Goal: Task Accomplishment & Management: Manage account settings

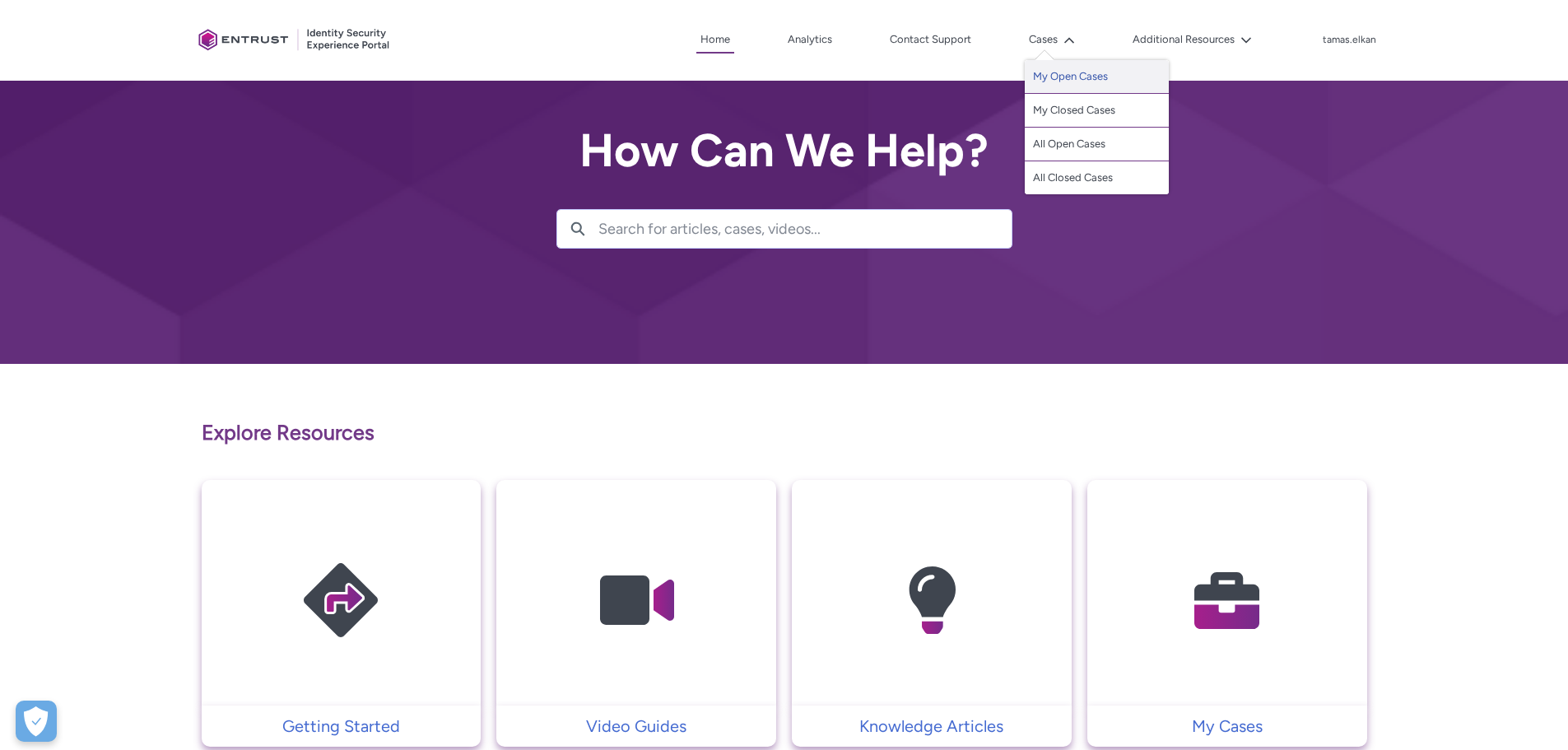
click at [1086, 83] on link "My Open Cases" at bounding box center [1097, 77] width 144 height 34
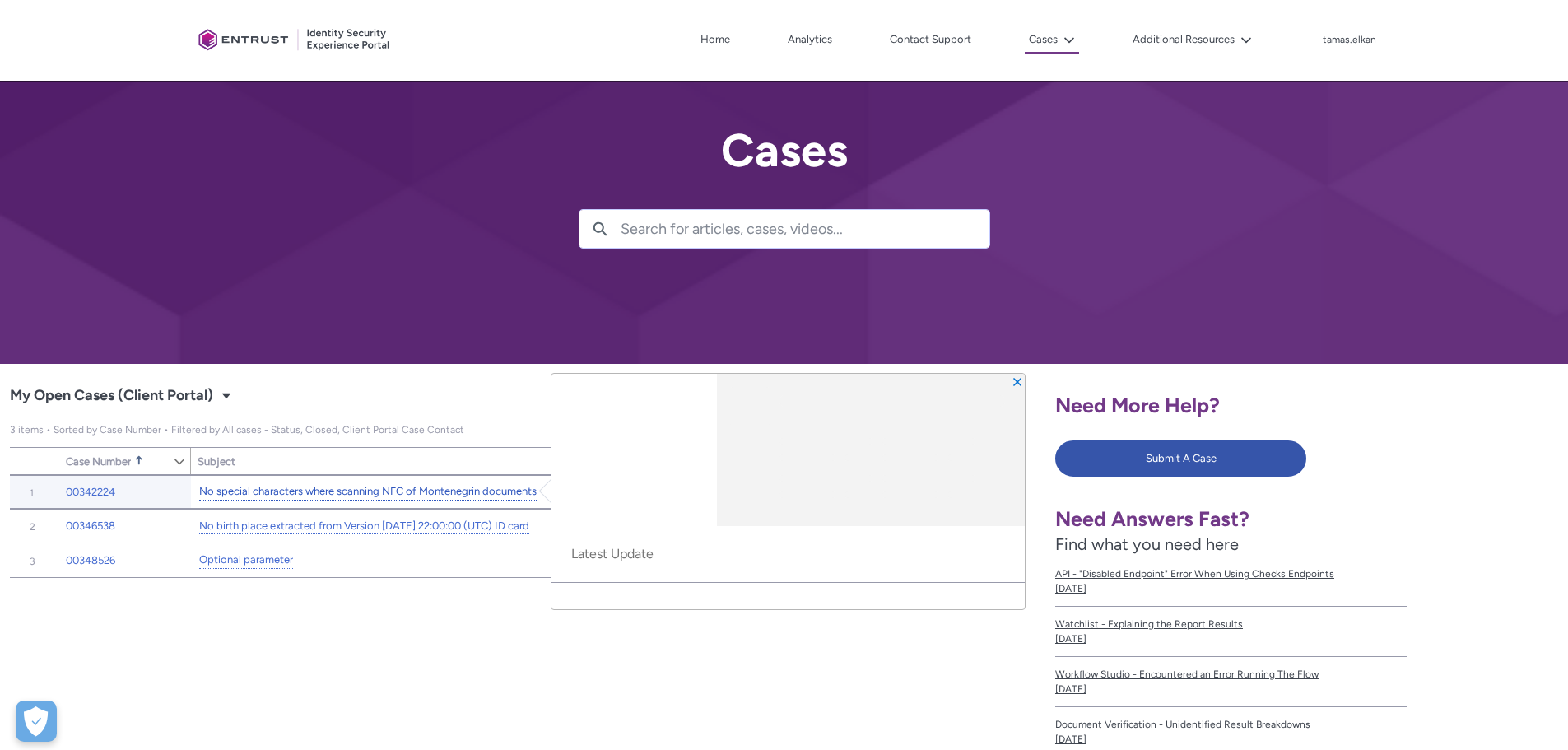
click at [337, 489] on link "No special characters where scanning NFC of Montenegrin documents" at bounding box center [368, 492] width 338 height 17
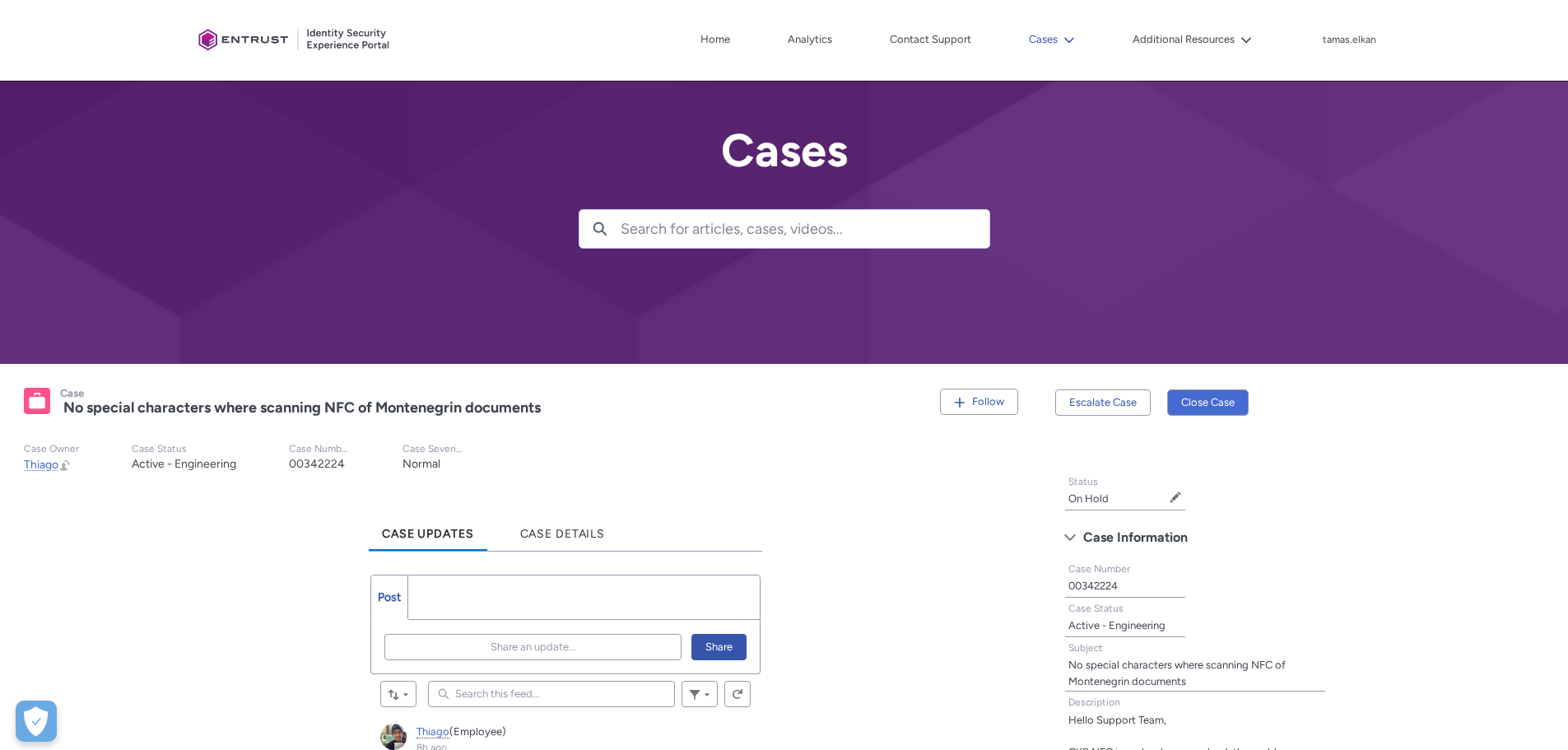
click at [1060, 40] on lightning-icon at bounding box center [1067, 40] width 17 height 12
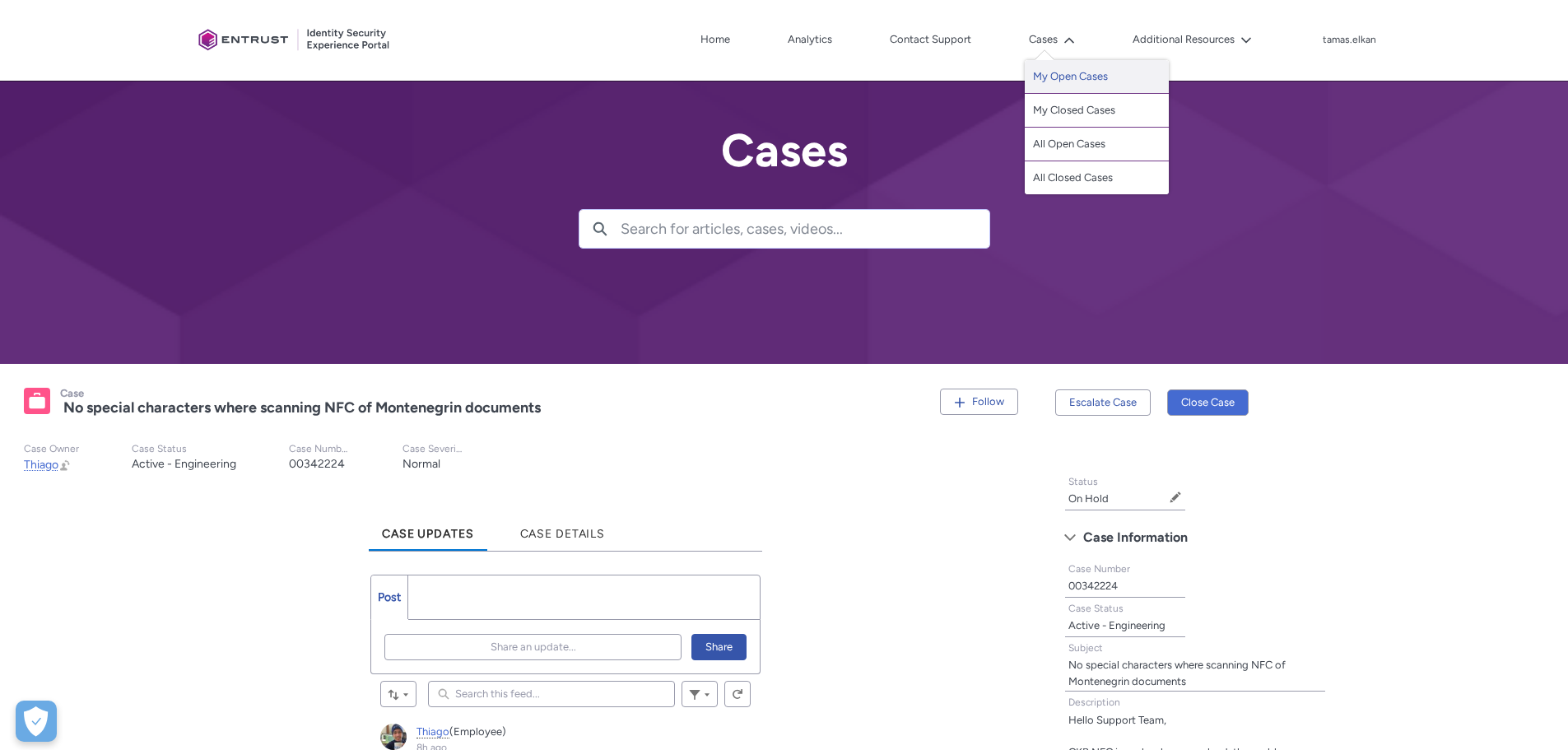
click at [1053, 77] on link "My Open Cases" at bounding box center [1097, 77] width 144 height 34
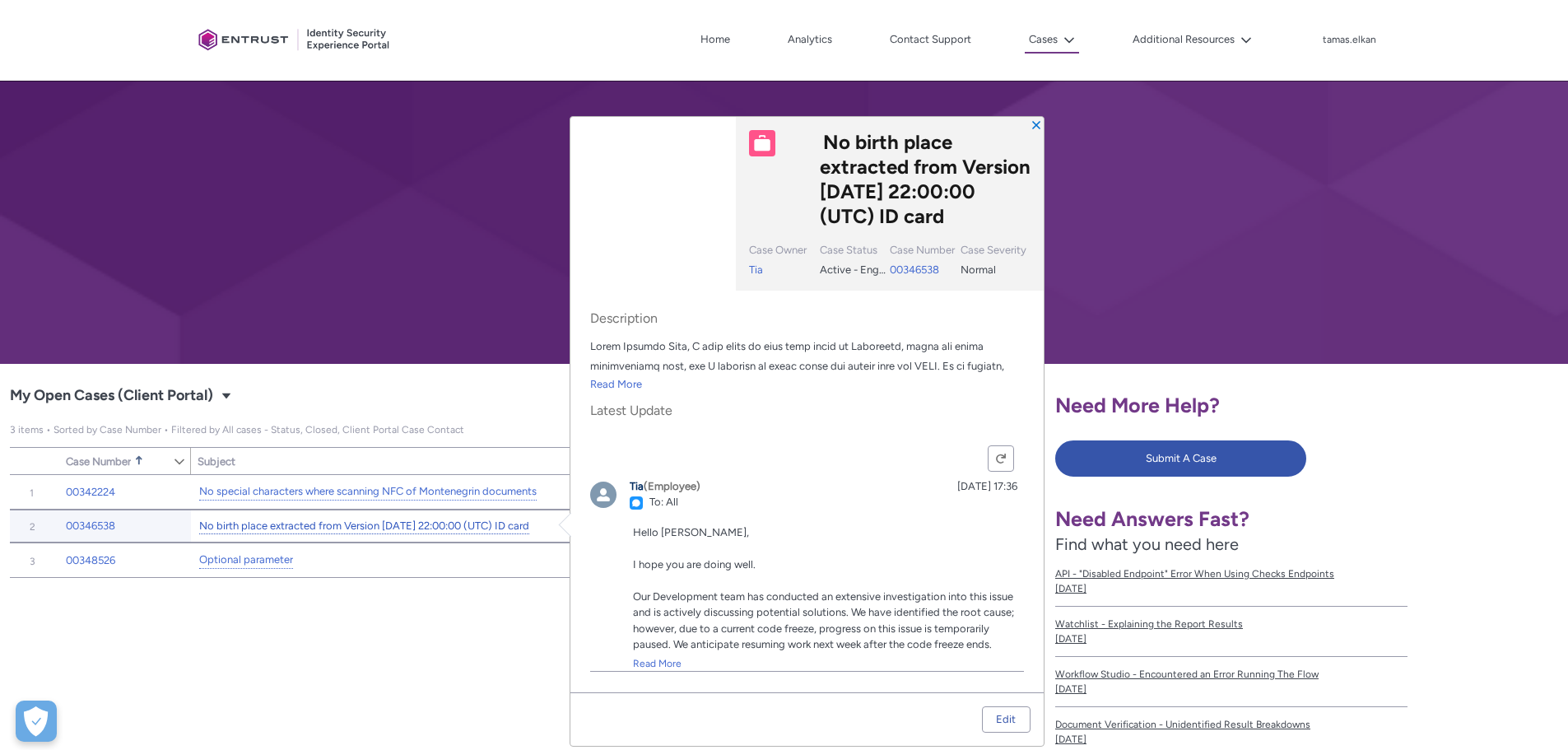
click at [488, 532] on link "No birth place extracted from Version [DATE] 22:00:00 (UTC) ID card" at bounding box center [364, 527] width 330 height 17
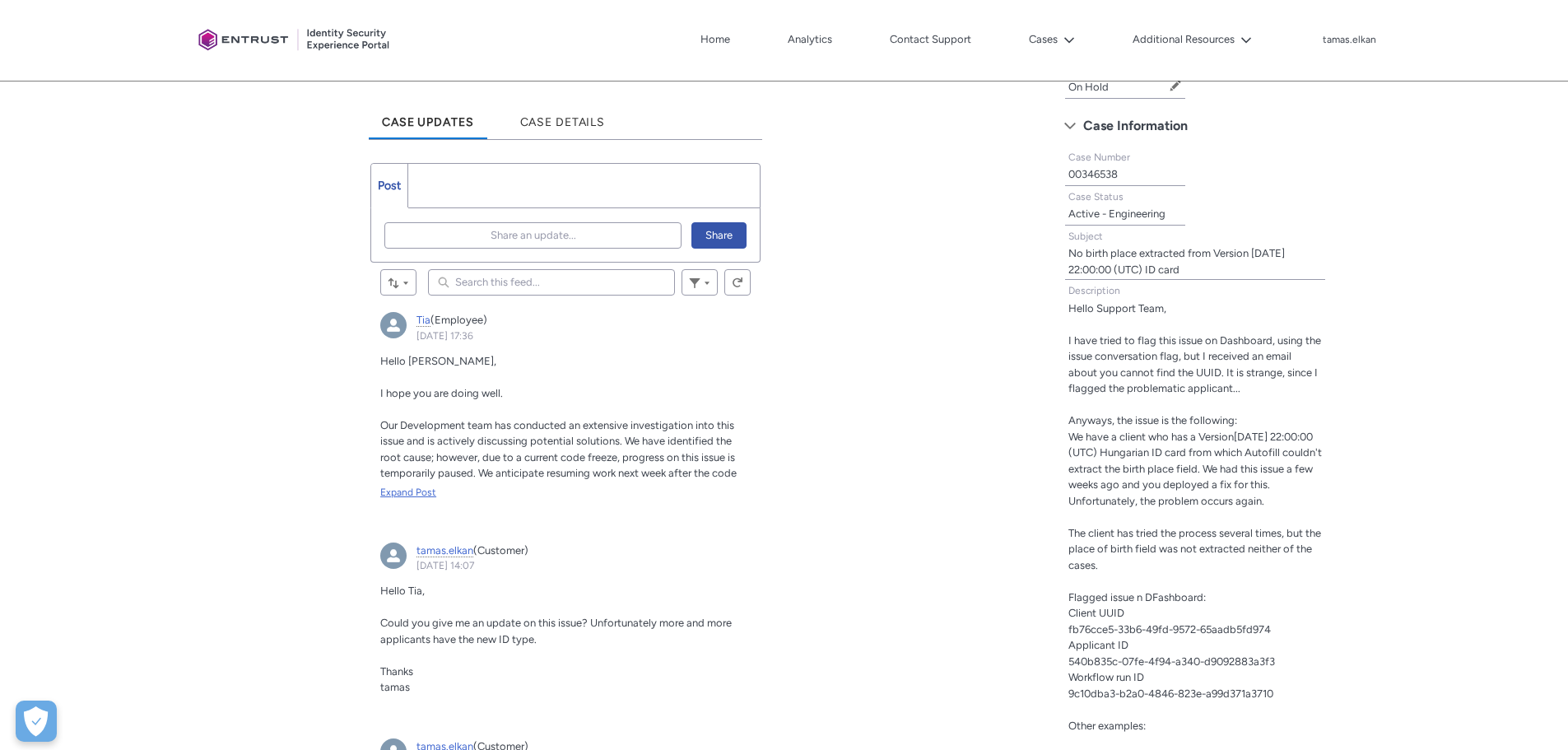
click at [412, 489] on div "Expand Post" at bounding box center [565, 493] width 371 height 15
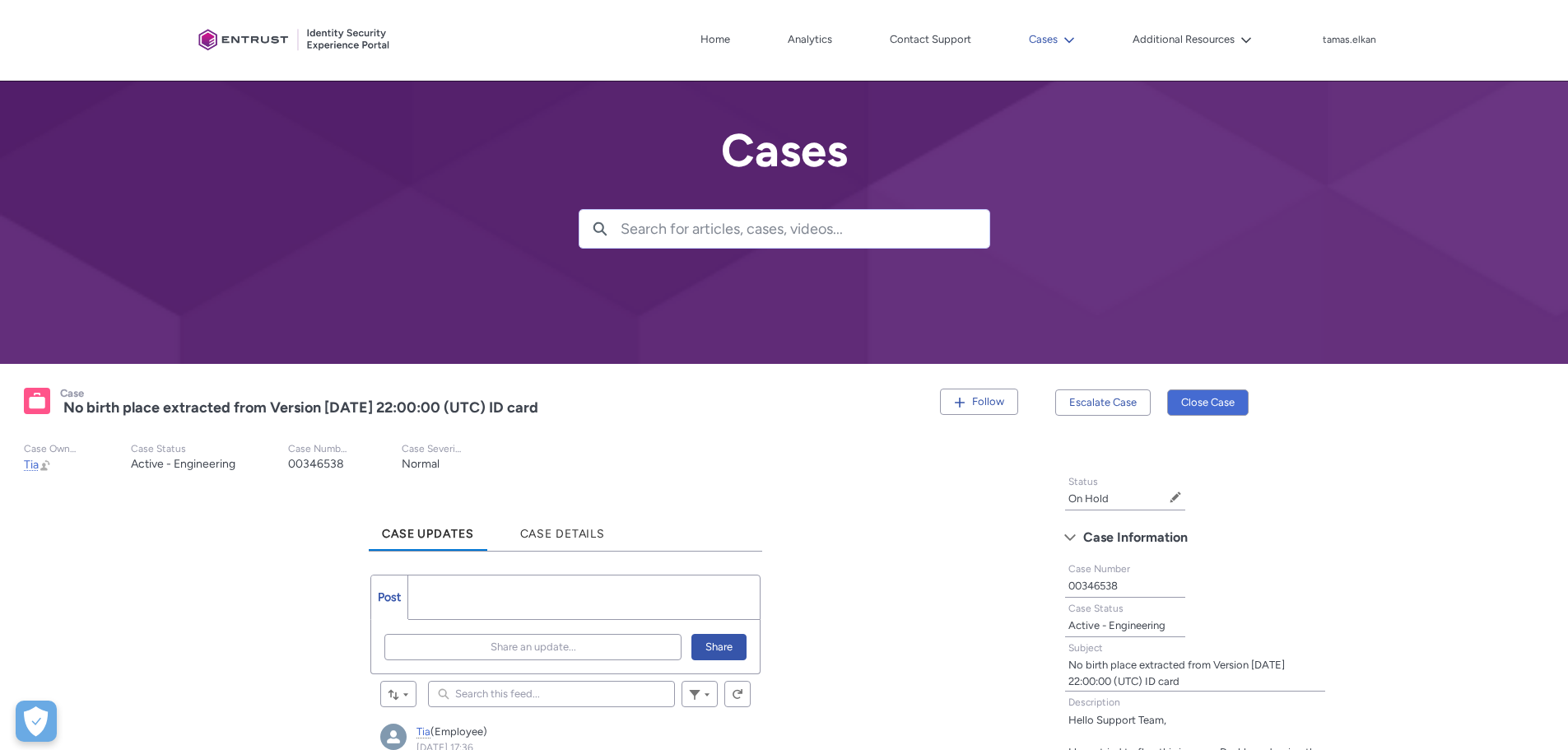
click at [1069, 38] on icon at bounding box center [1069, 40] width 11 height 11
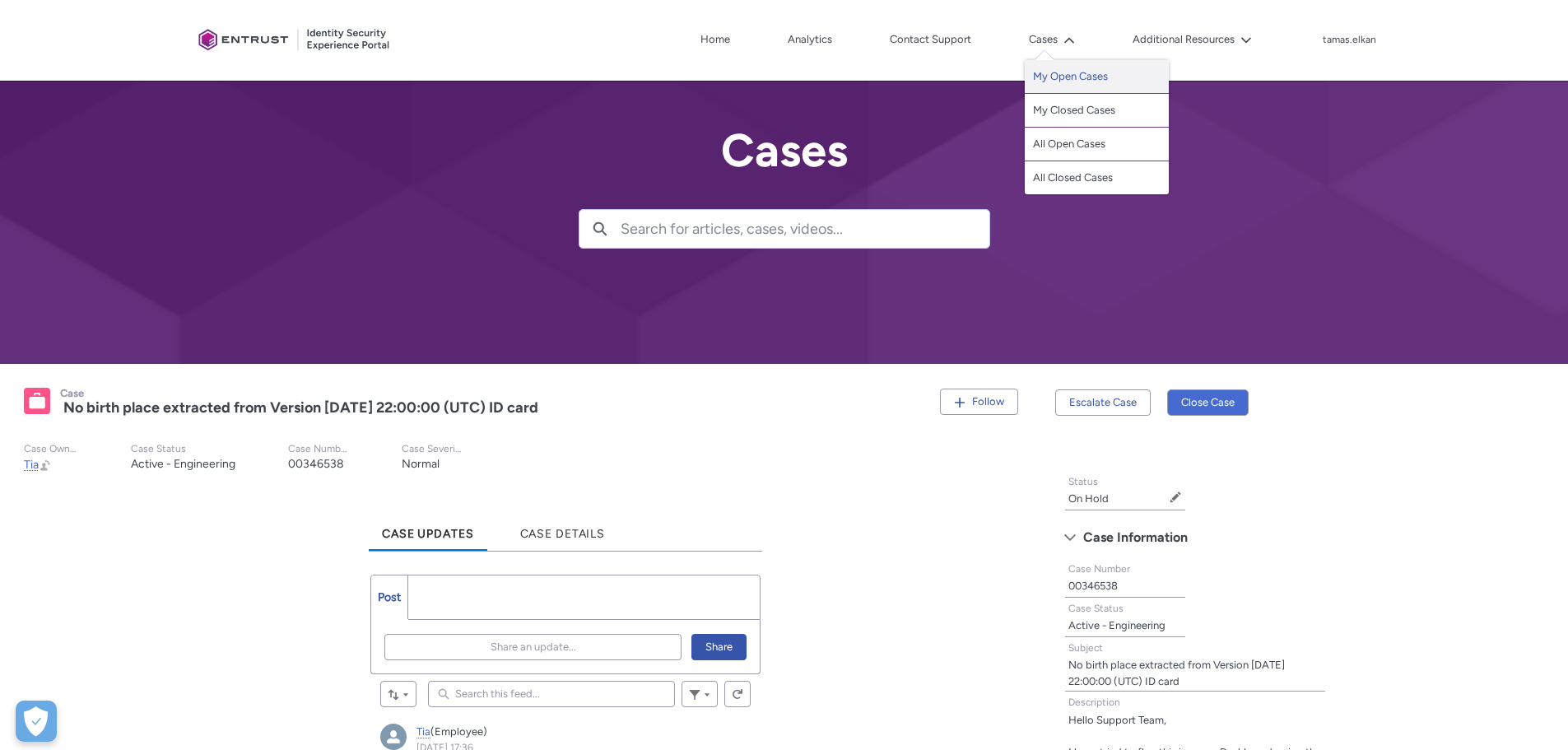
click at [1066, 73] on link "My Open Cases" at bounding box center [1097, 77] width 144 height 34
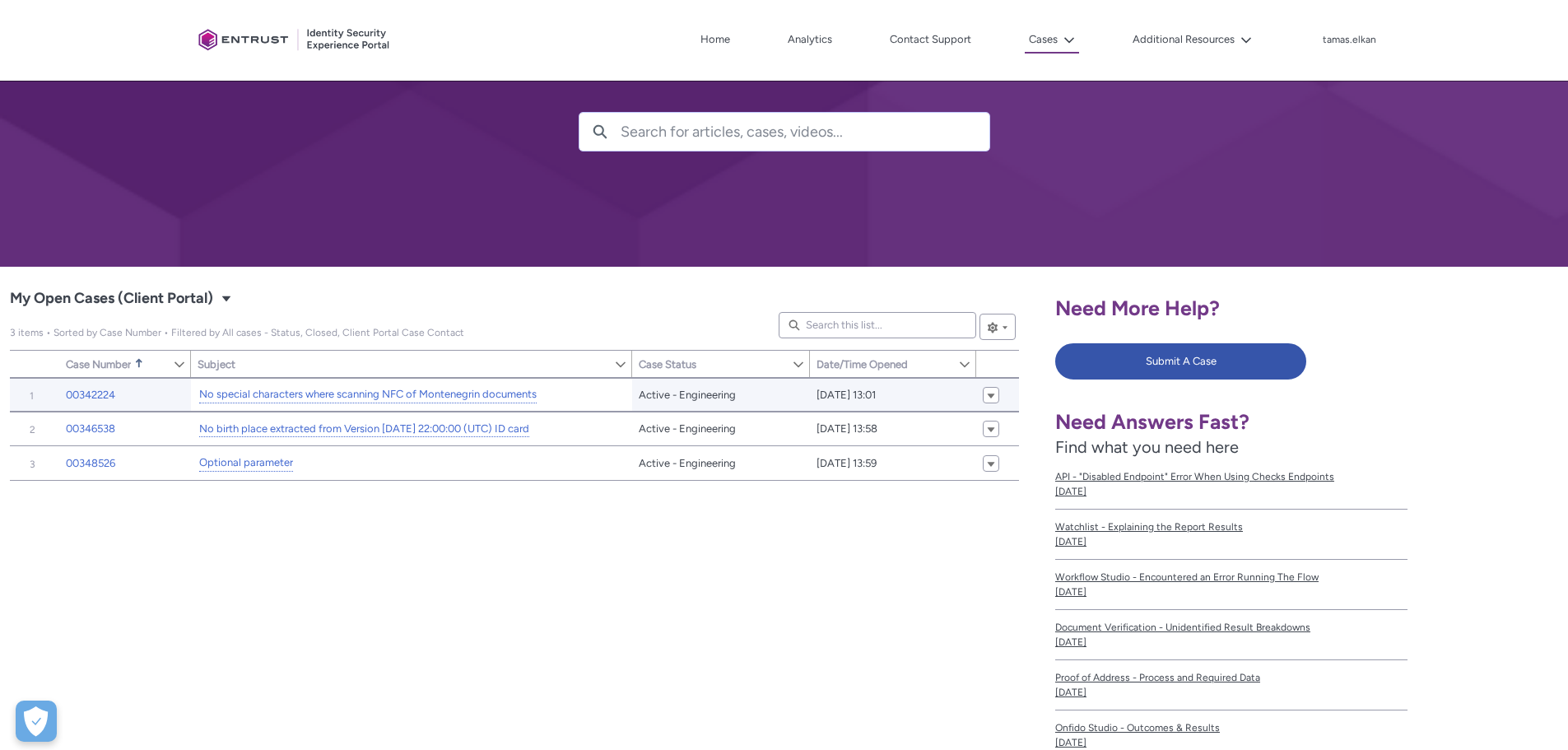
scroll to position [137, 0]
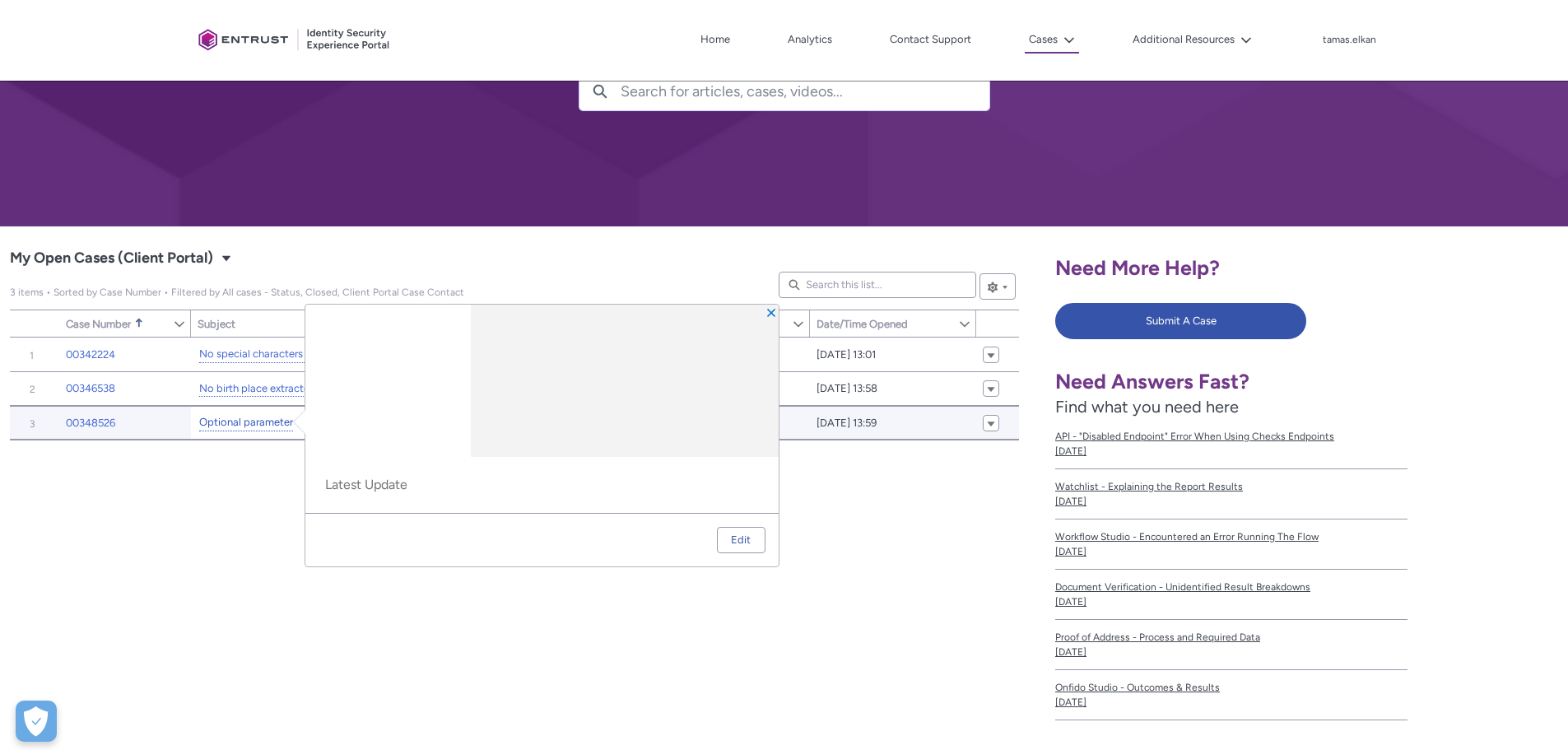
click at [251, 426] on link "Optional parameter" at bounding box center [246, 423] width 94 height 17
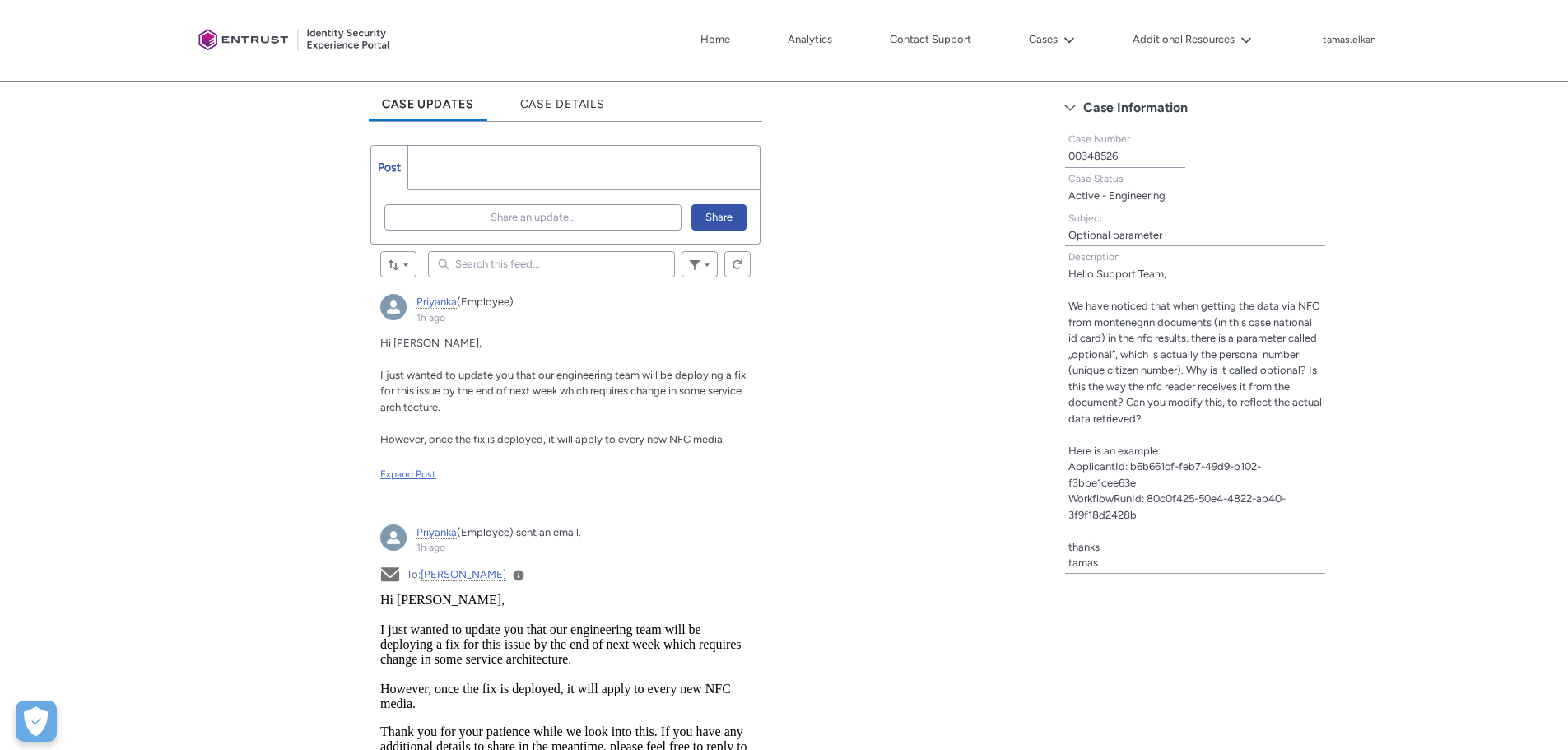
click at [414, 477] on div "Expand Post" at bounding box center [565, 474] width 371 height 15
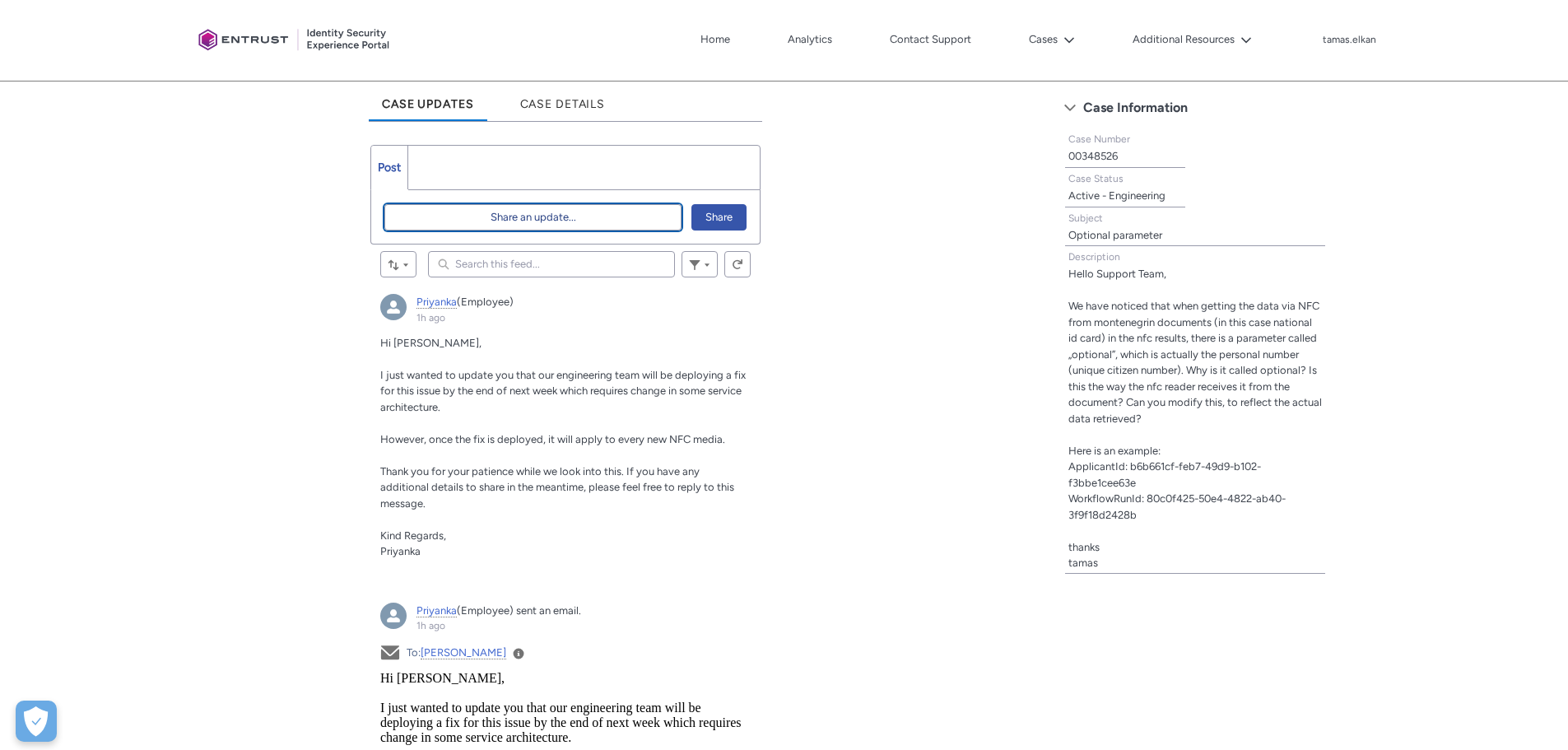
click at [512, 210] on span "Share an update..." at bounding box center [533, 217] width 86 height 24
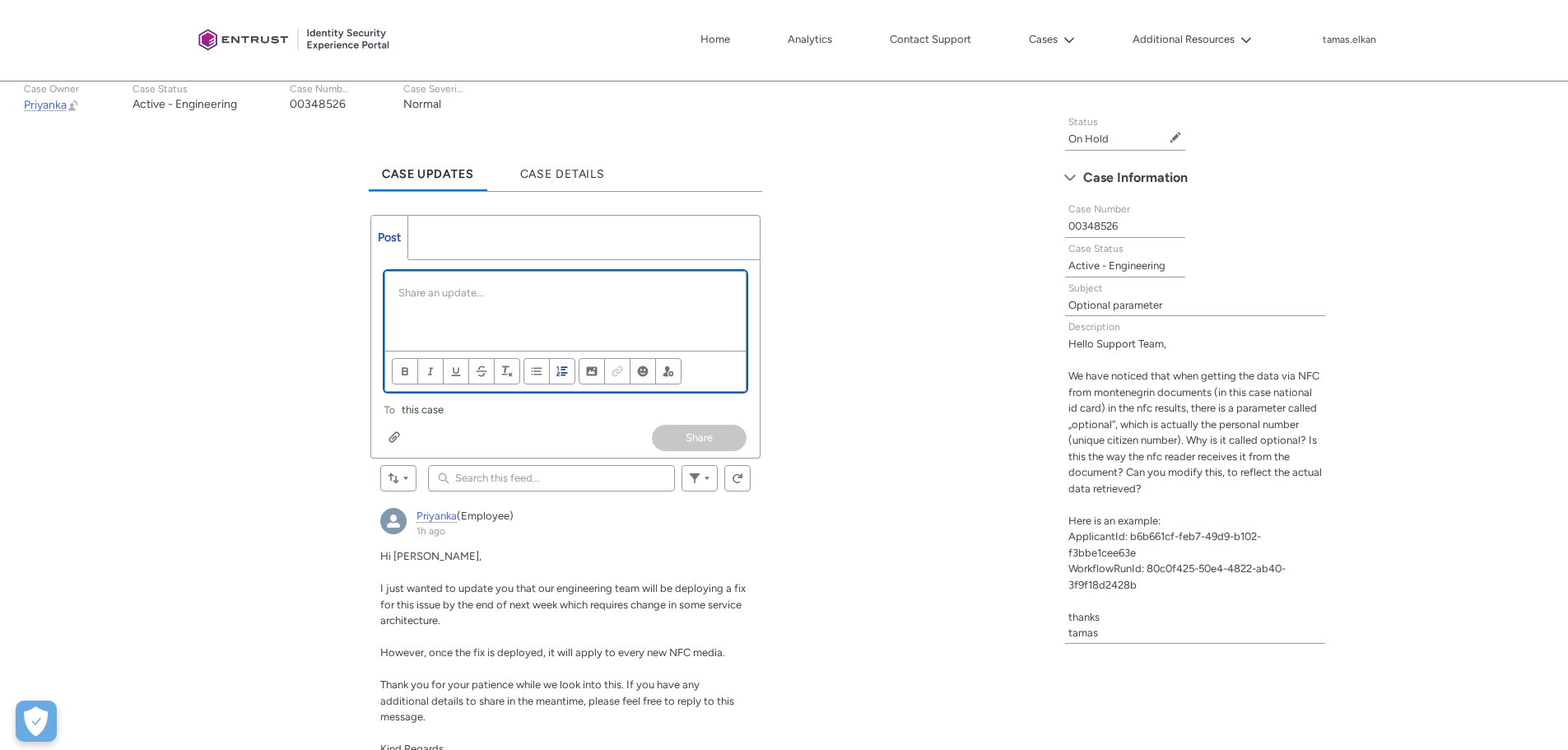
scroll to position [412, 0]
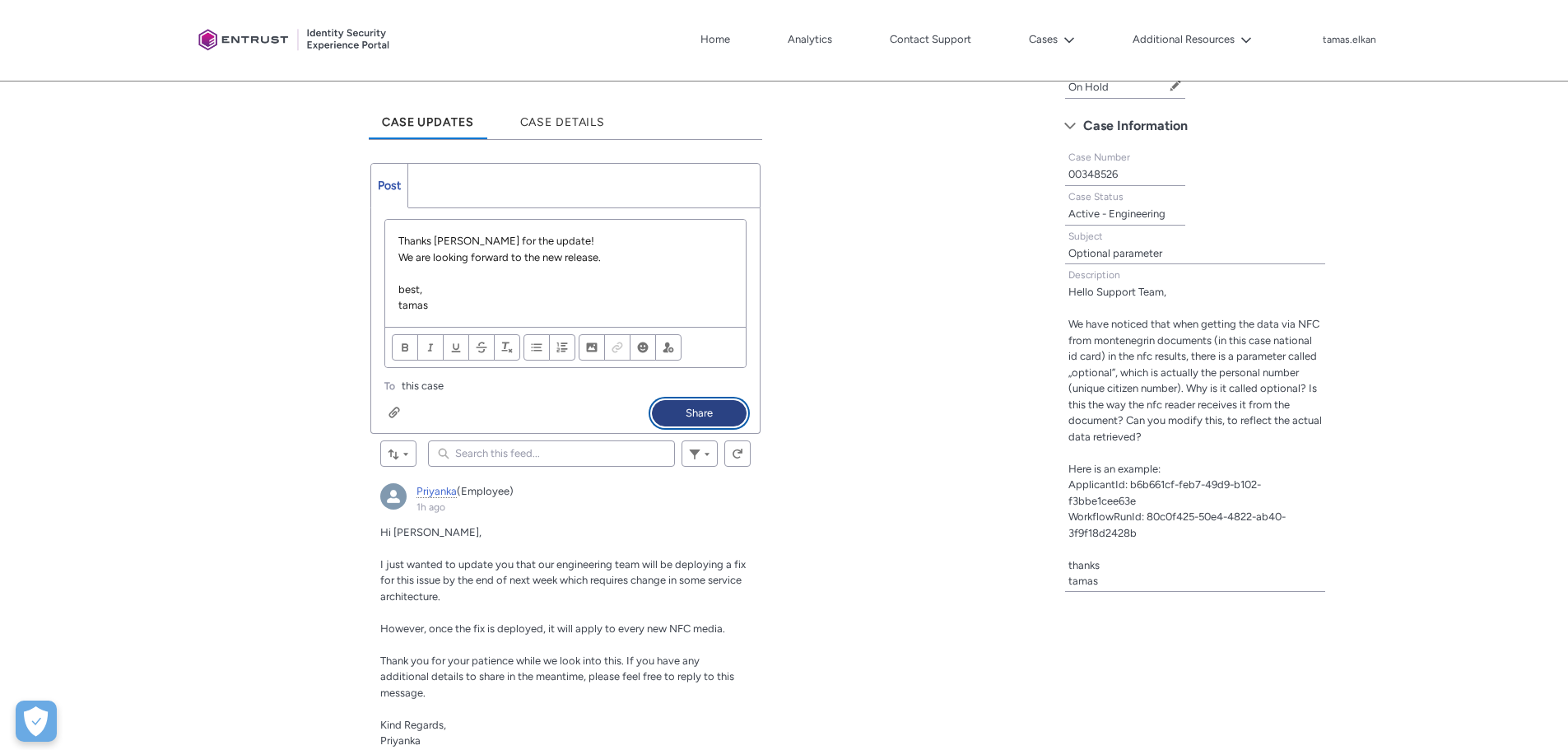
click at [714, 413] on button "Share" at bounding box center [699, 413] width 95 height 26
